Goal: Find specific page/section: Find specific page/section

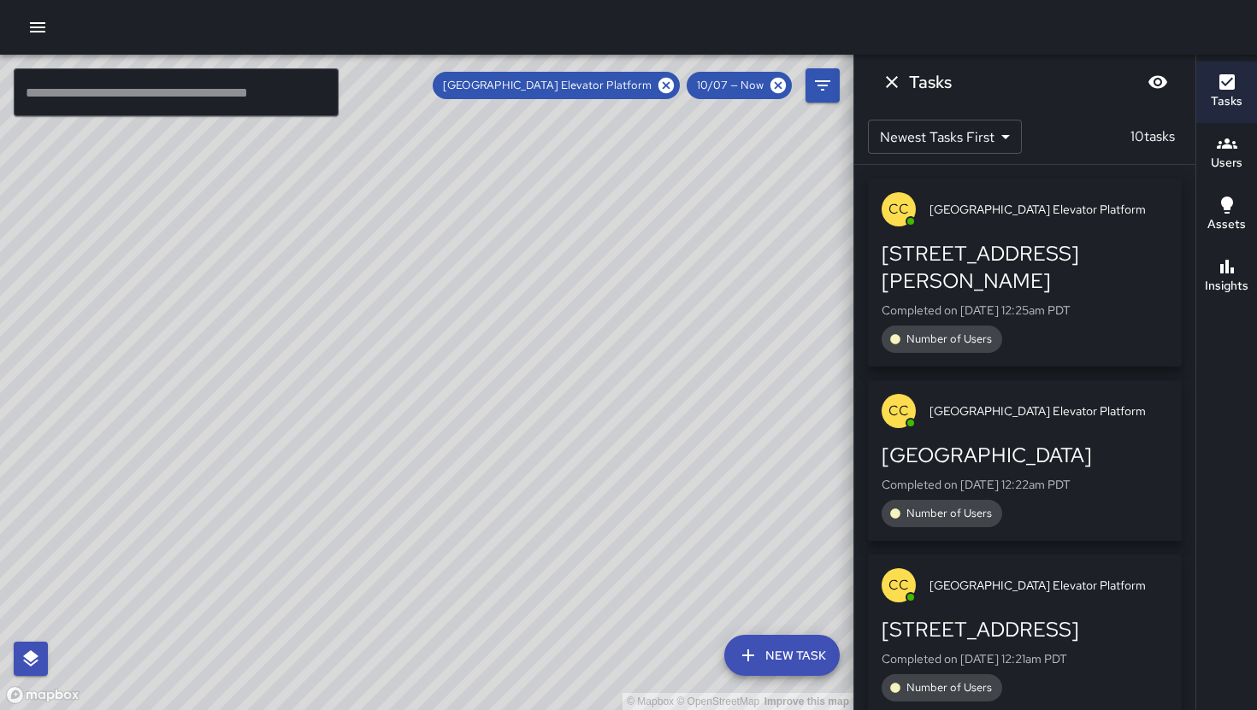
scroll to position [1212, 0]
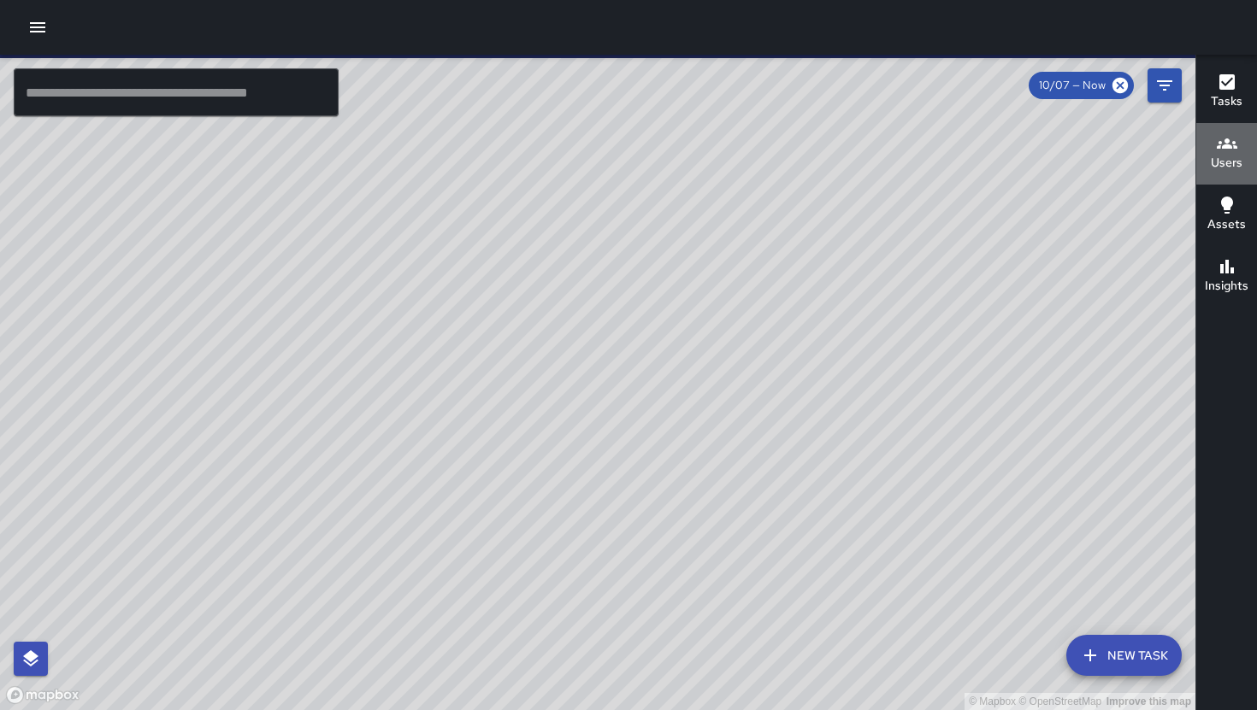
click at [1220, 174] on button "Users" at bounding box center [1226, 154] width 61 height 62
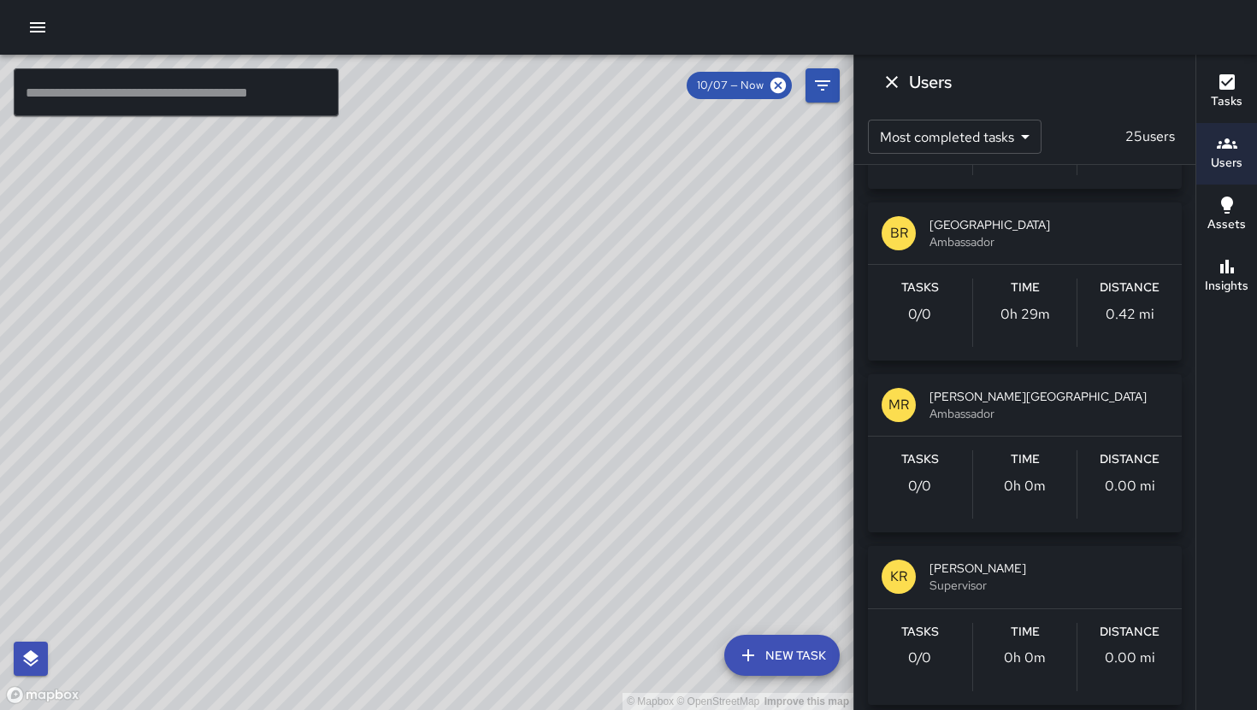
scroll to position [2227, 0]
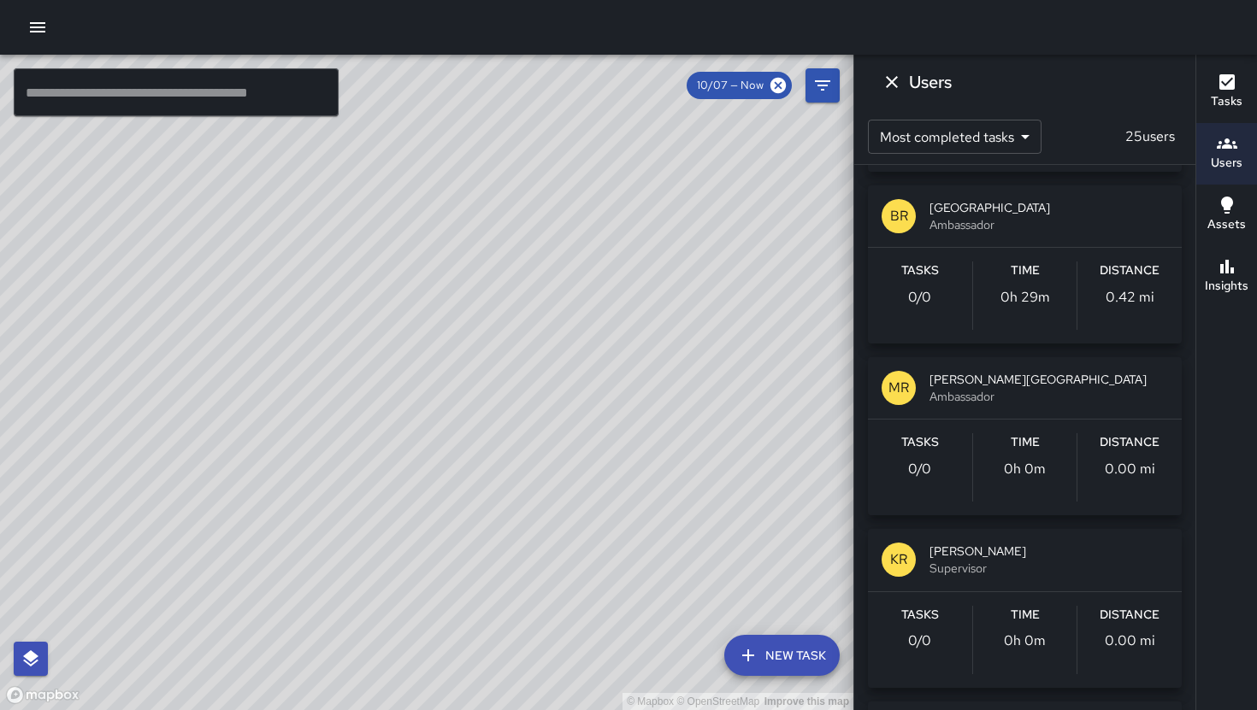
click at [1028, 291] on p "0h 29m" at bounding box center [1025, 297] width 50 height 21
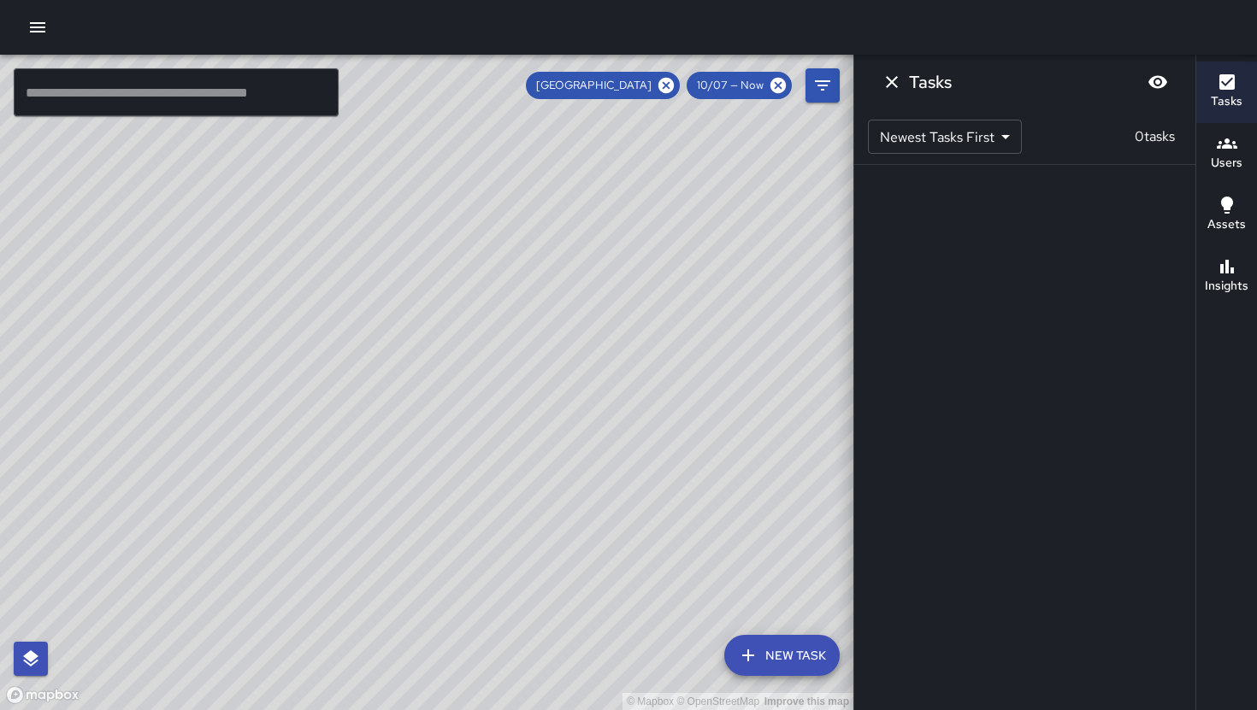
scroll to position [0, 0]
click at [890, 82] on icon "Dismiss" at bounding box center [892, 82] width 12 height 12
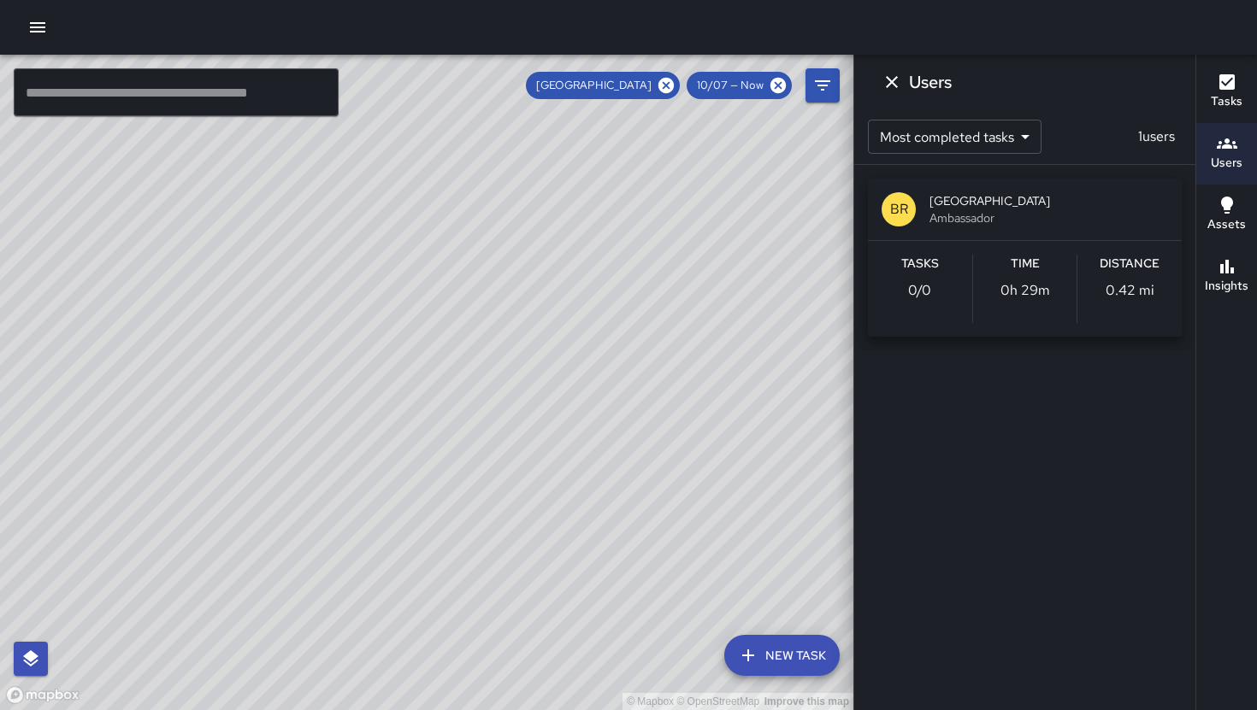
click at [1006, 137] on body "© Mapbox © OpenStreetMap Improve this map ​ New Task Berkeley Restroom 10/07 — …" at bounding box center [628, 355] width 1257 height 710
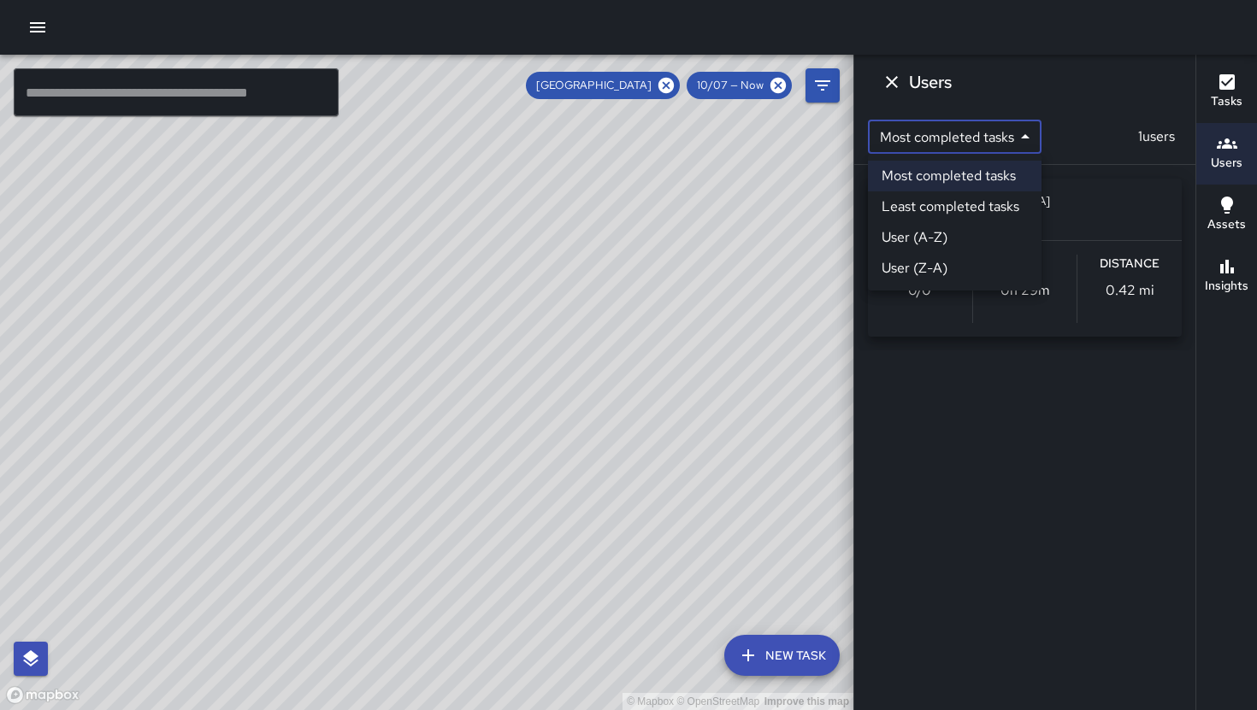
click at [982, 197] on li "Least completed tasks" at bounding box center [955, 207] width 174 height 31
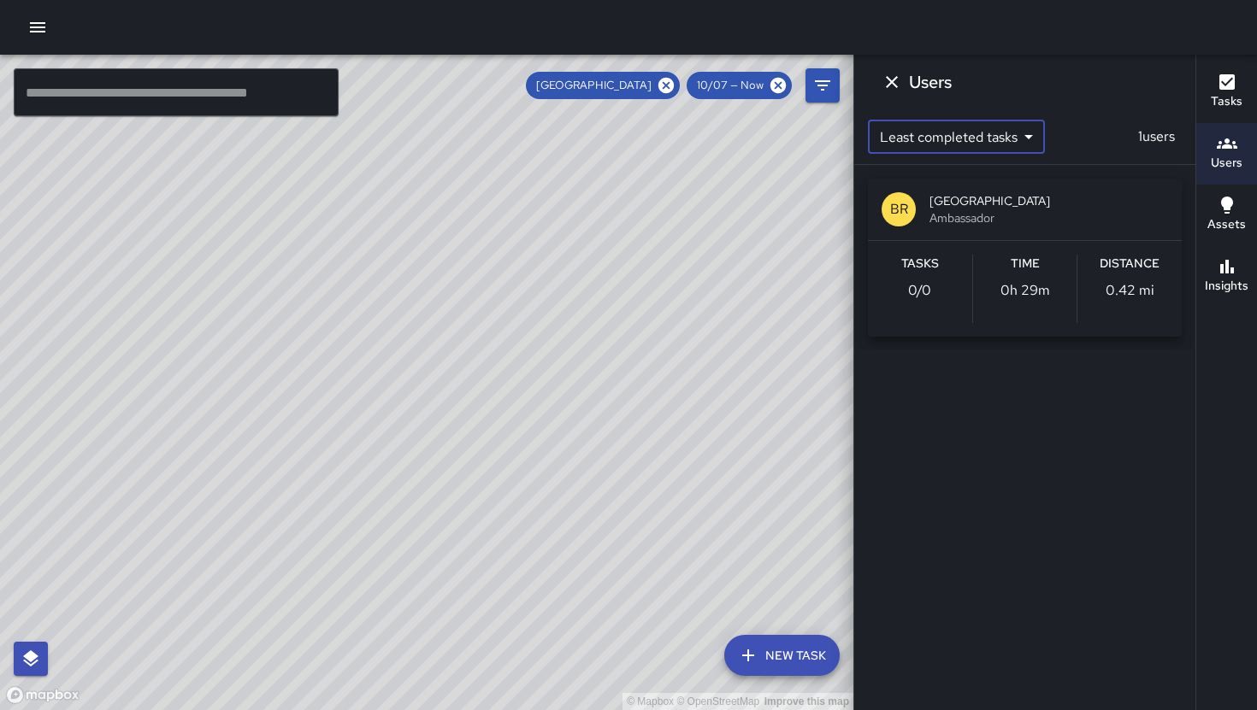
click at [966, 142] on body "© Mapbox © OpenStreetMap Improve this map ​ New Task Berkeley Restroom 10/07 — …" at bounding box center [628, 355] width 1257 height 710
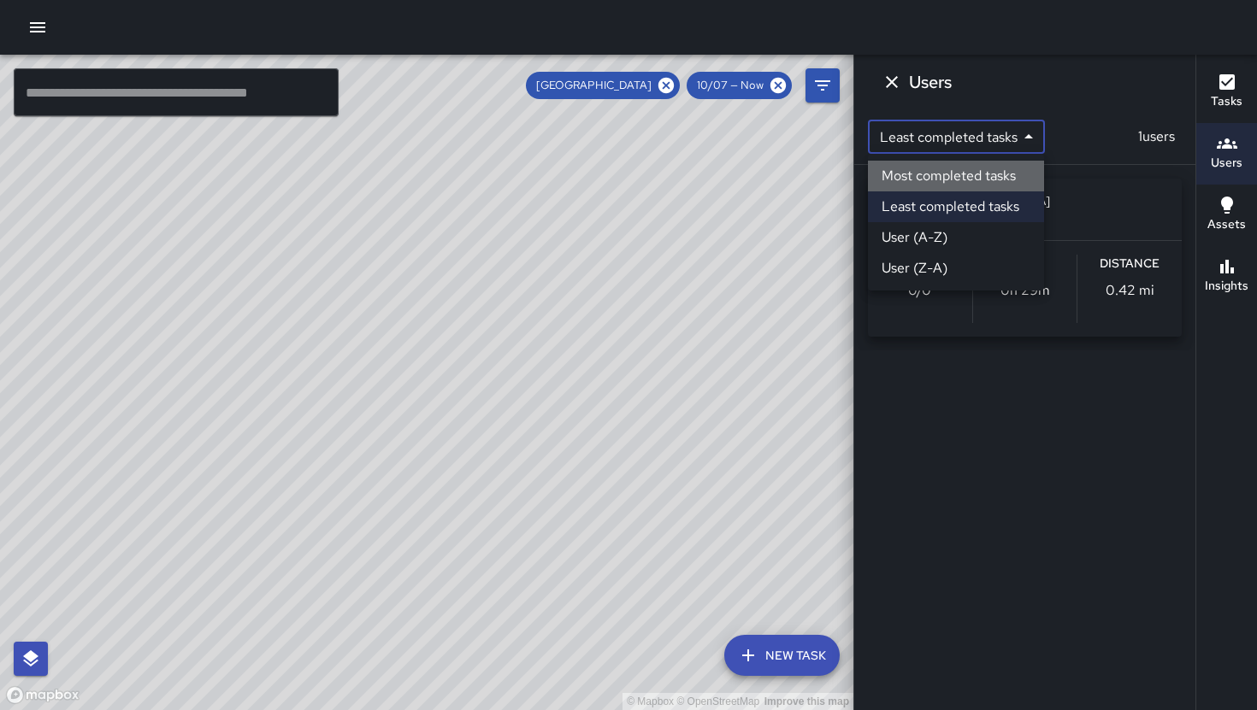
click at [960, 174] on li "Most completed tasks" at bounding box center [956, 176] width 176 height 31
type input "*"
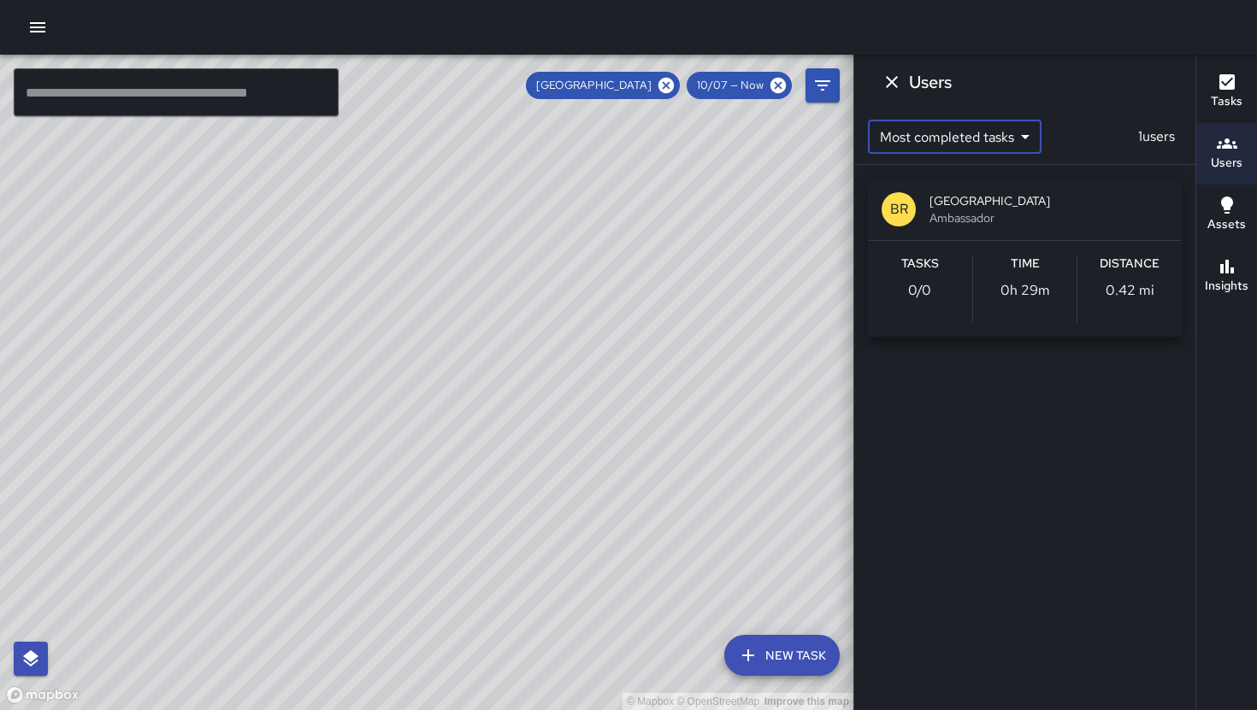
click at [1223, 206] on icon "button" at bounding box center [1227, 205] width 12 height 17
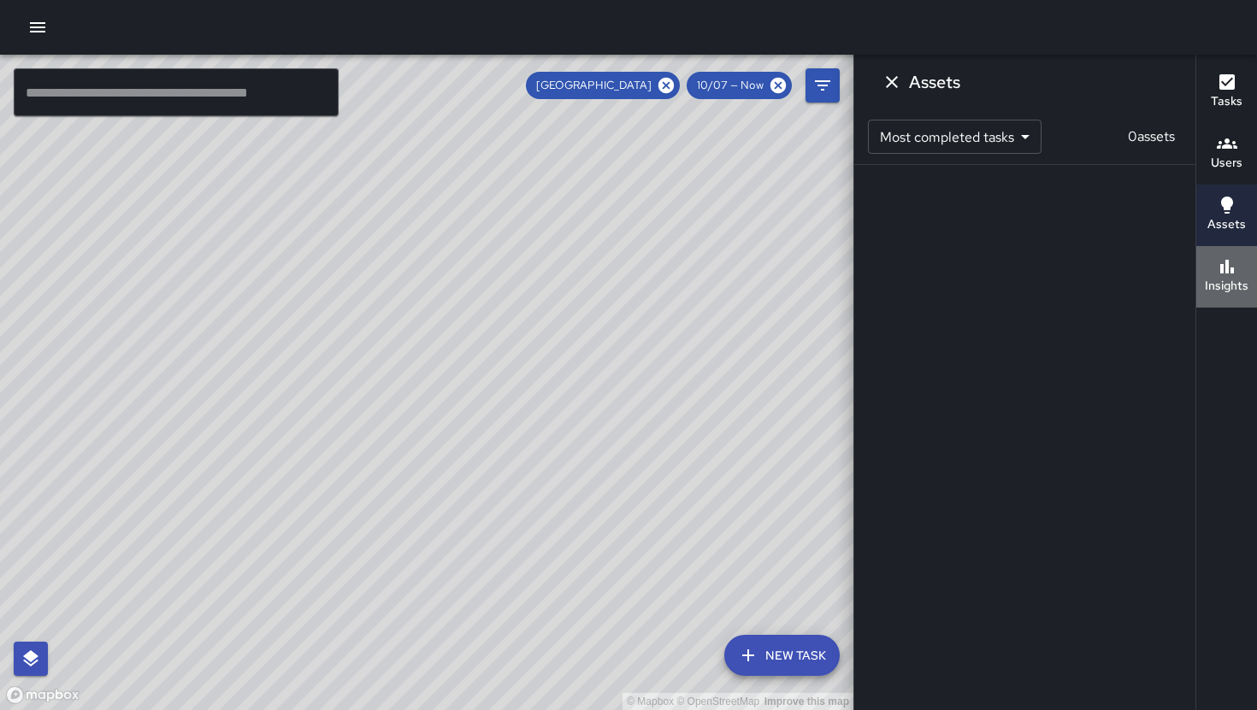
click at [1240, 286] on h6 "Insights" at bounding box center [1227, 286] width 44 height 19
click at [1227, 81] on icon "button" at bounding box center [1227, 82] width 21 height 21
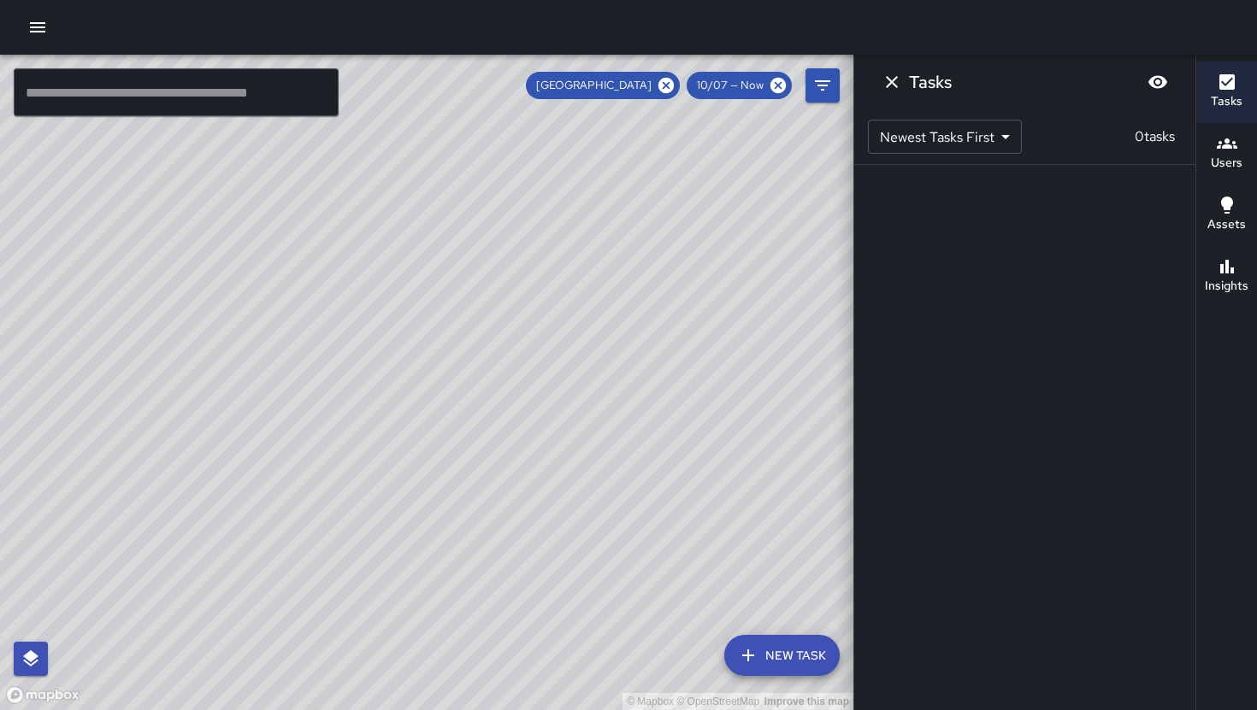
click at [633, 90] on span "[GEOGRAPHIC_DATA]" at bounding box center [594, 85] width 136 height 17
